Goal: Transaction & Acquisition: Register for event/course

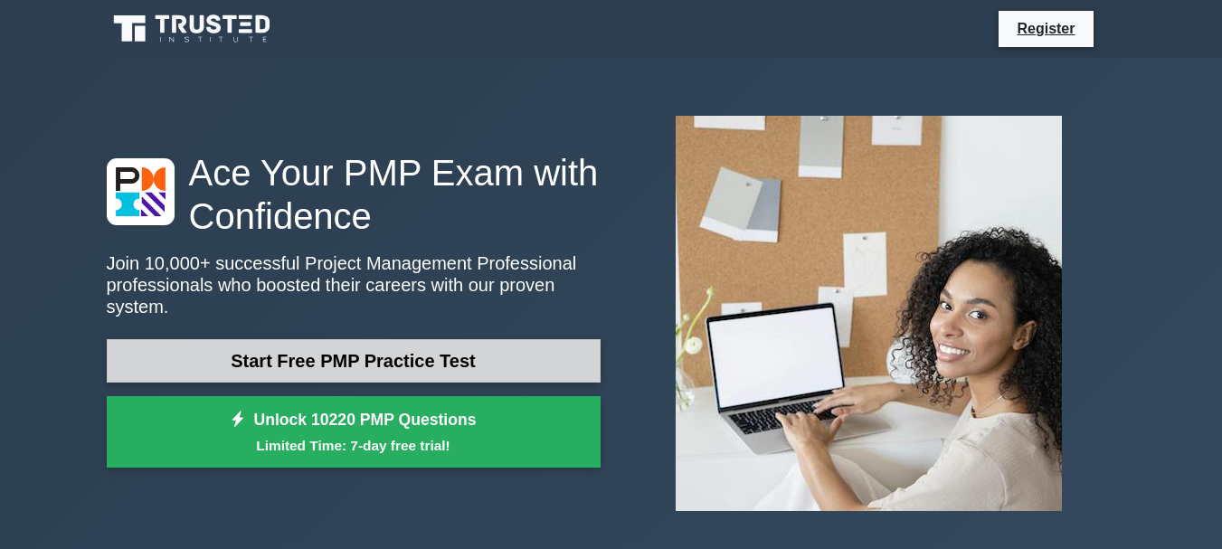
click at [360, 346] on link "Start Free PMP Practice Test" at bounding box center [354, 360] width 494 height 43
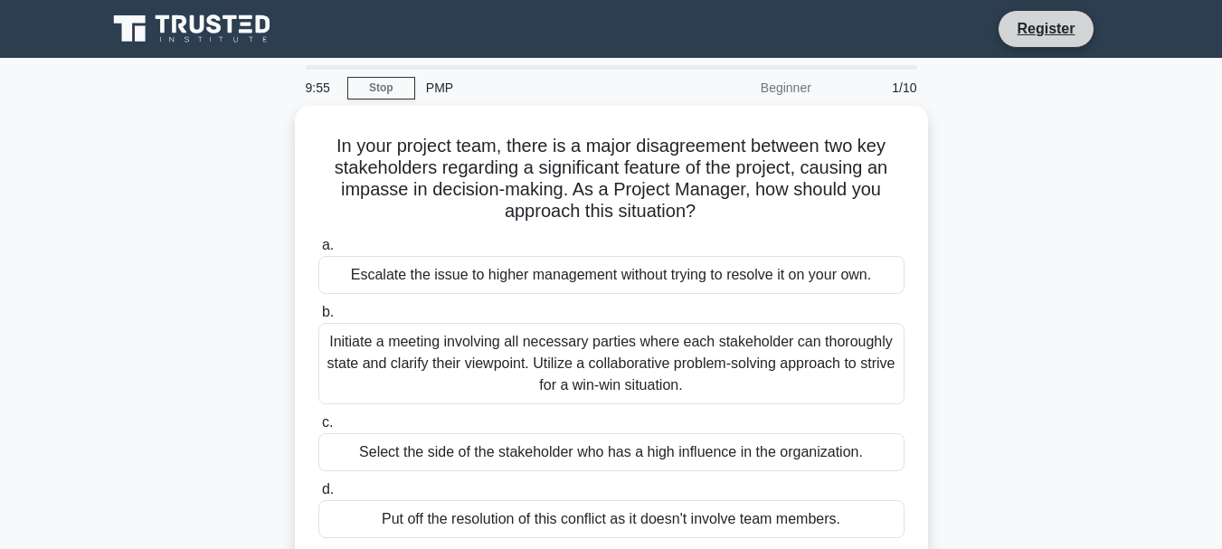
click at [1031, 46] on li "Register" at bounding box center [1045, 29] width 96 height 38
click at [1031, 24] on link "Register" at bounding box center [1046, 28] width 80 height 23
